Goal: Task Accomplishment & Management: Use online tool/utility

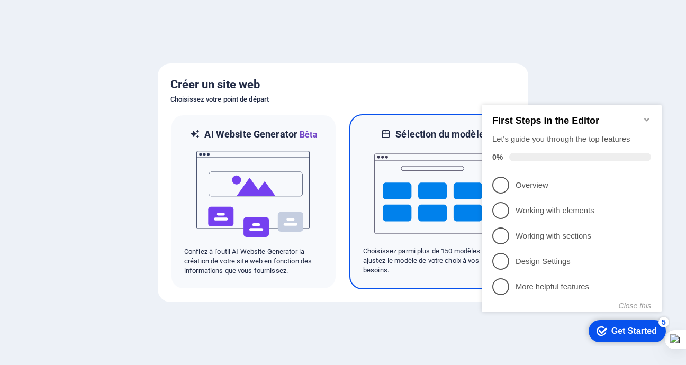
click at [412, 181] on img at bounding box center [432, 194] width 117 height 106
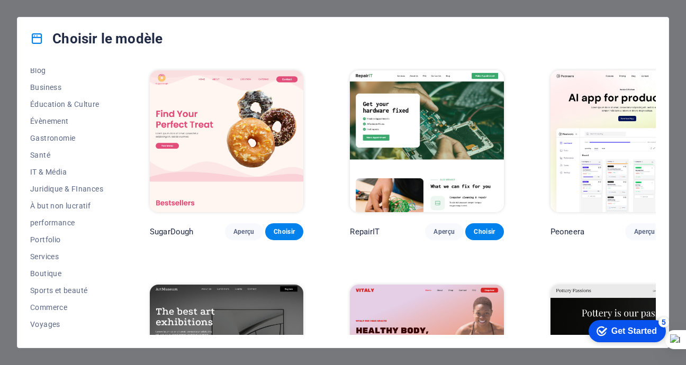
scroll to position [174, 0]
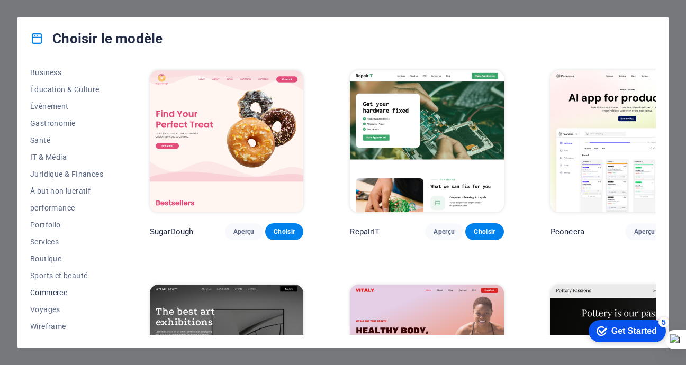
click at [53, 291] on span "Commerce" at bounding box center [66, 293] width 73 height 8
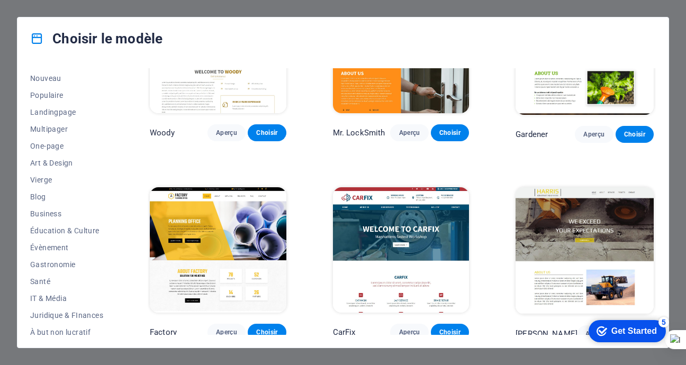
scroll to position [15, 0]
click at [82, 233] on span "Business" at bounding box center [66, 231] width 73 height 8
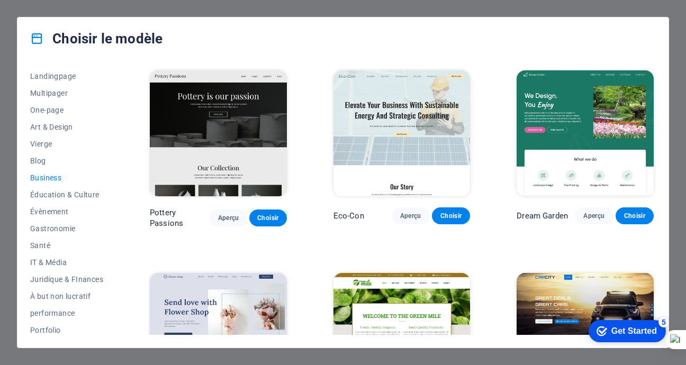
scroll to position [0, 0]
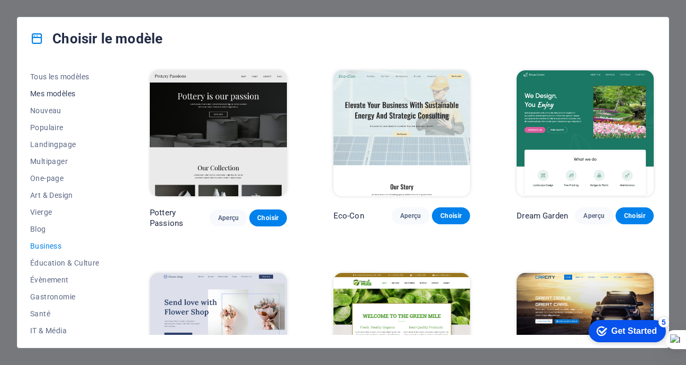
click at [78, 97] on span "Mes modèles" at bounding box center [66, 94] width 73 height 8
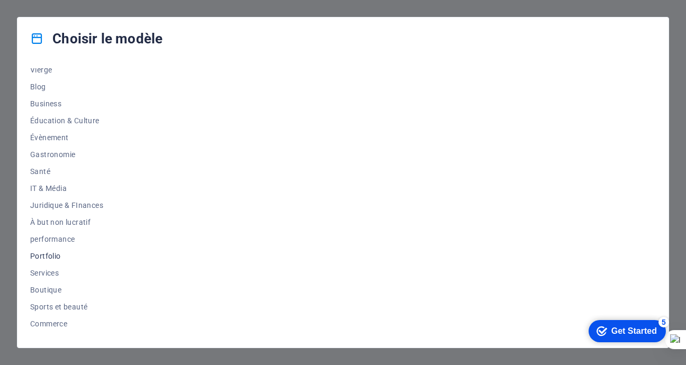
scroll to position [174, 0]
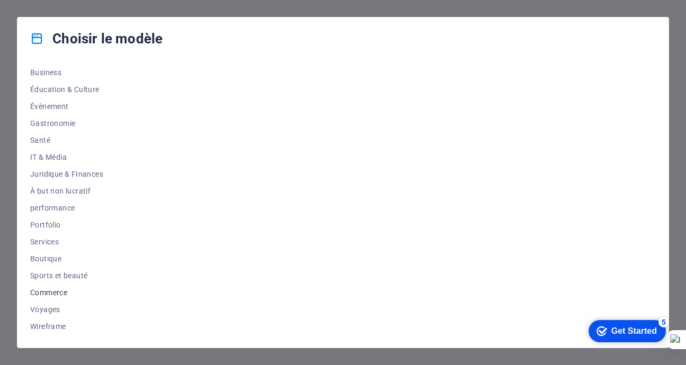
click at [66, 292] on span "Commerce" at bounding box center [66, 293] width 73 height 8
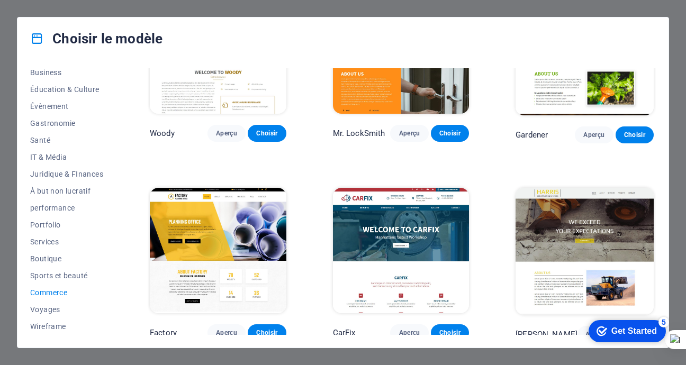
scroll to position [283, 0]
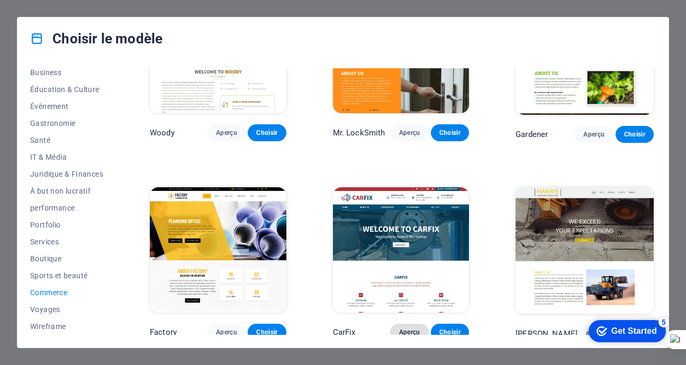
click at [404, 328] on span "Aperçu" at bounding box center [409, 332] width 21 height 8
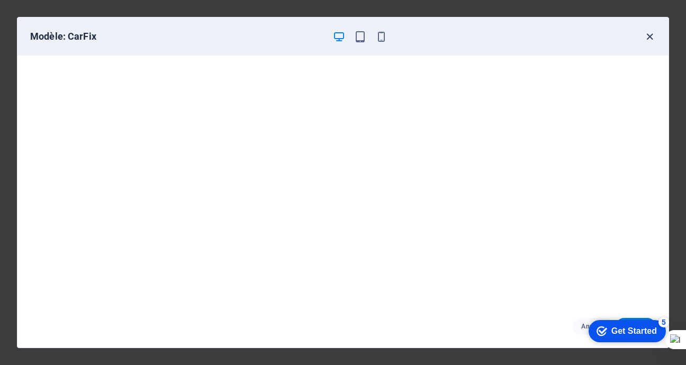
click at [647, 38] on icon "button" at bounding box center [650, 37] width 12 height 12
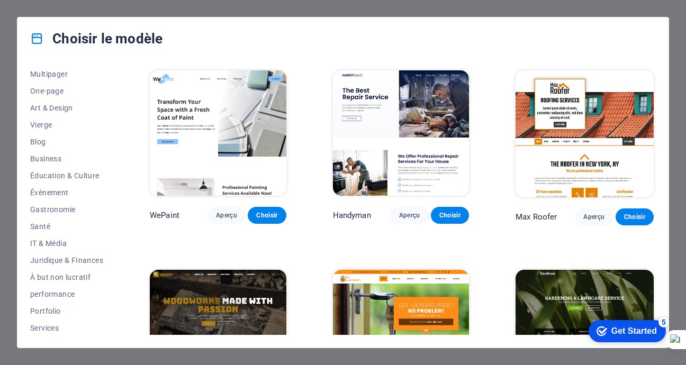
scroll to position [68, 0]
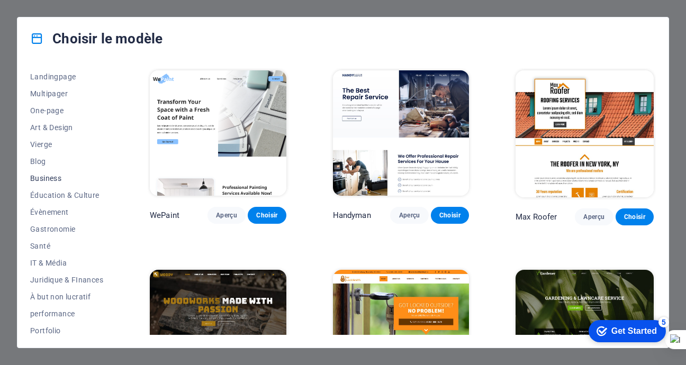
click at [60, 178] on span "Business" at bounding box center [66, 178] width 73 height 8
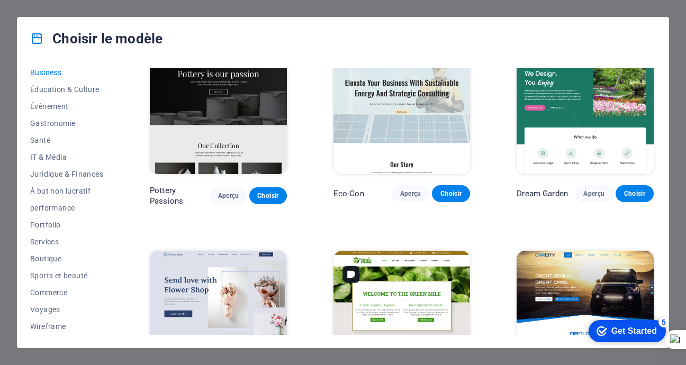
scroll to position [0, 0]
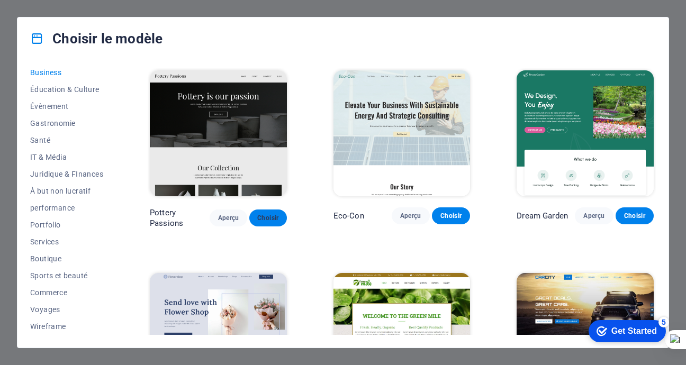
click at [270, 216] on span "Choisir" at bounding box center [268, 218] width 21 height 8
